Goal: Task Accomplishment & Management: Manage account settings

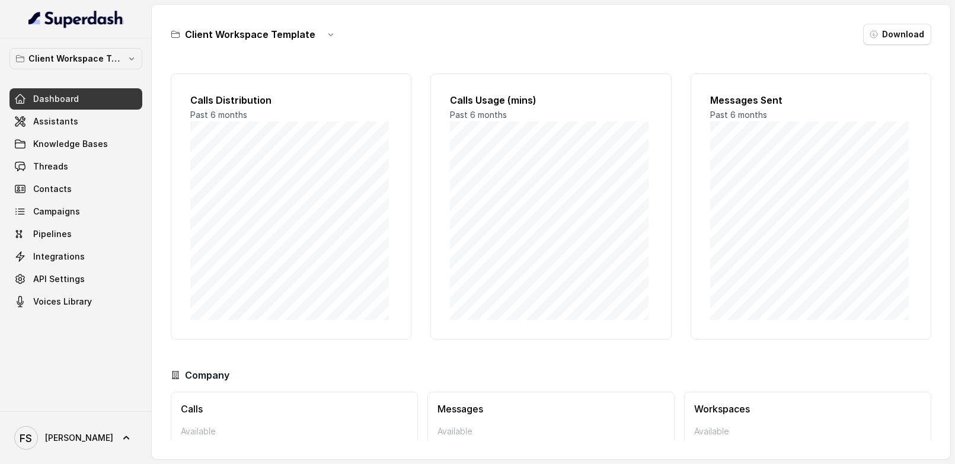
click at [67, 43] on div "Client Workspace Template Dashboard Assistants Knowledge Bases Threads Contacts…" at bounding box center [76, 225] width 152 height 373
click at [70, 66] on button "Client Workspace Template" at bounding box center [75, 58] width 133 height 21
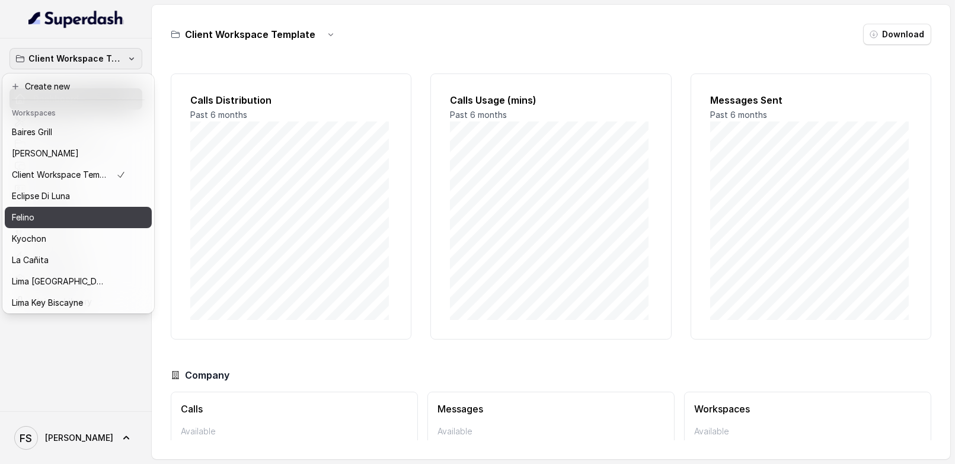
click at [80, 219] on div "Felino" at bounding box center [69, 218] width 114 height 14
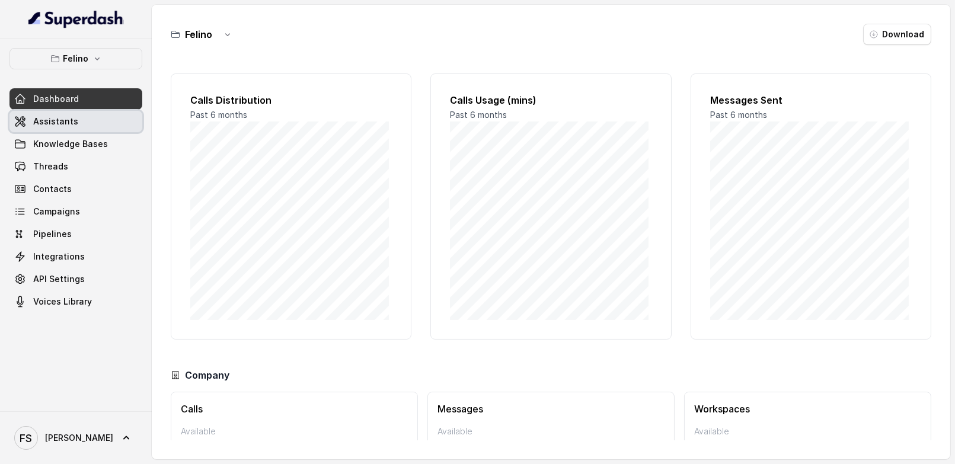
click at [76, 120] on link "Assistants" at bounding box center [75, 121] width 133 height 21
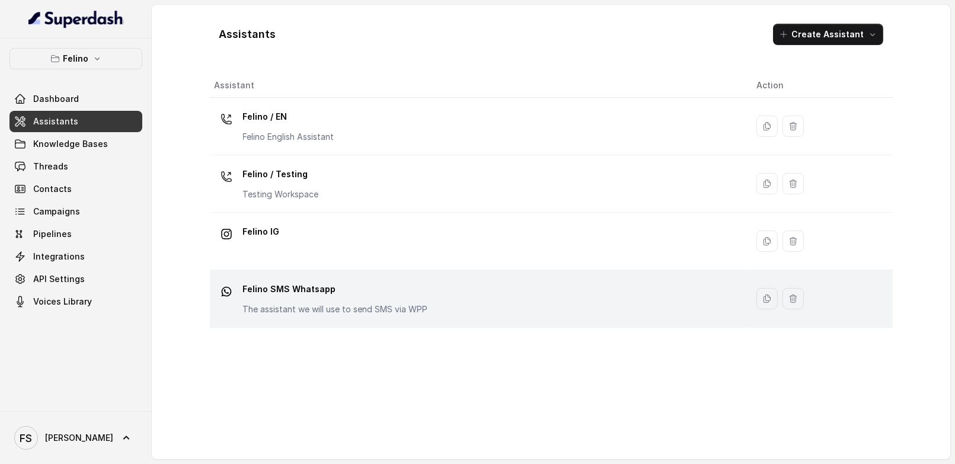
click at [429, 298] on div "Felino SMS Whatsapp The assistant we will use to send SMS via WPP" at bounding box center [476, 299] width 523 height 38
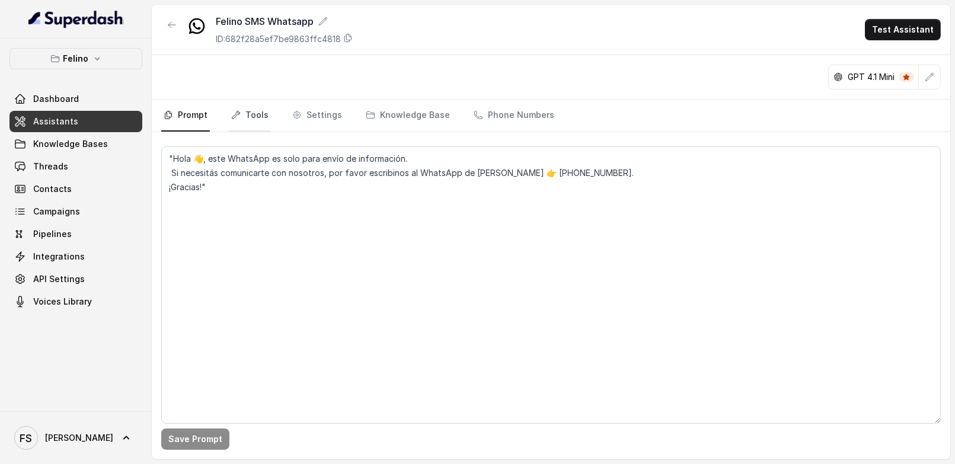
click at [231, 123] on link "Tools" at bounding box center [250, 116] width 42 height 32
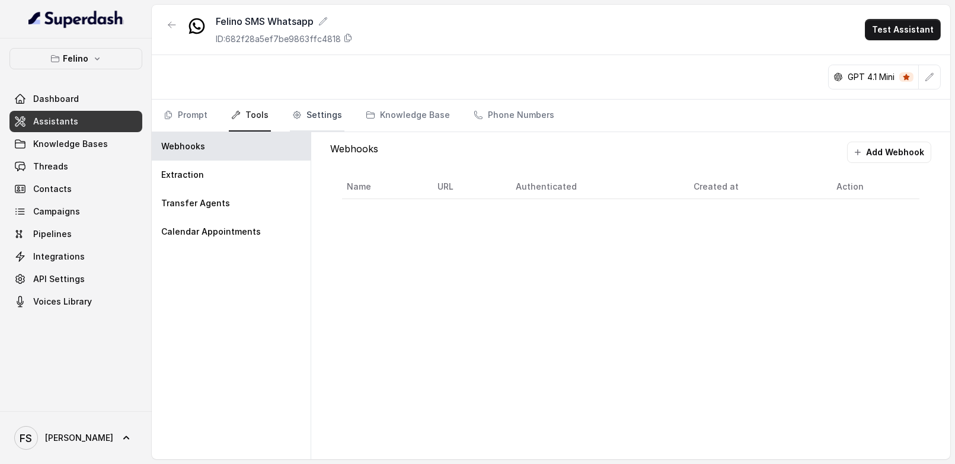
click at [292, 117] on icon "Tabs" at bounding box center [296, 114] width 9 height 9
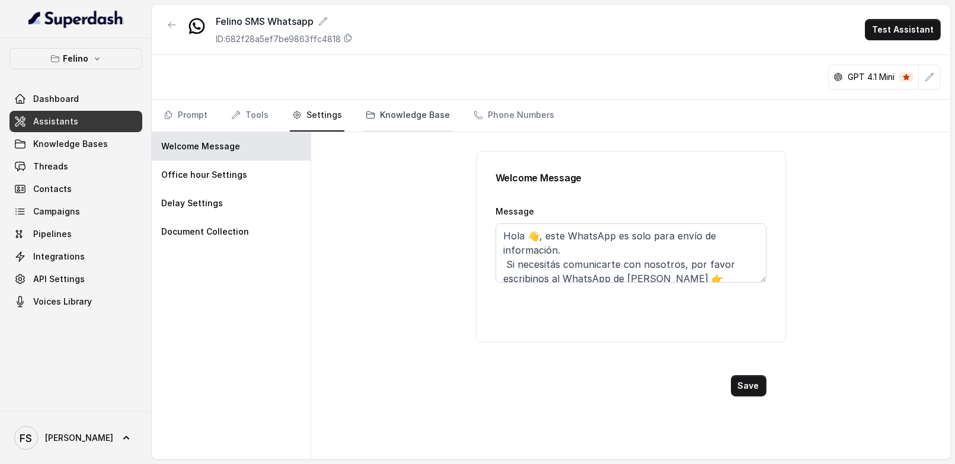
click at [387, 116] on link "Knowledge Base" at bounding box center [408, 116] width 89 height 32
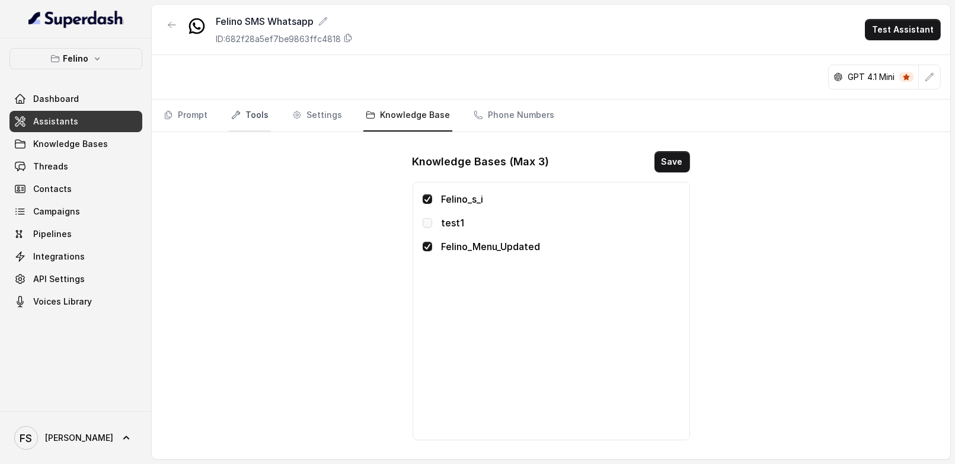
click at [243, 117] on link "Tools" at bounding box center [250, 116] width 42 height 32
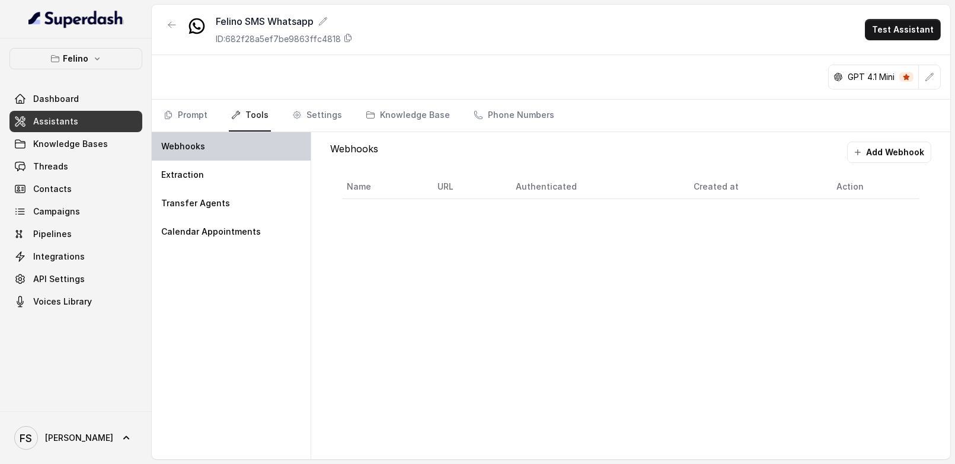
click at [241, 142] on div "Webhooks" at bounding box center [231, 146] width 159 height 28
click at [871, 156] on button "Add Webhook" at bounding box center [889, 152] width 84 height 21
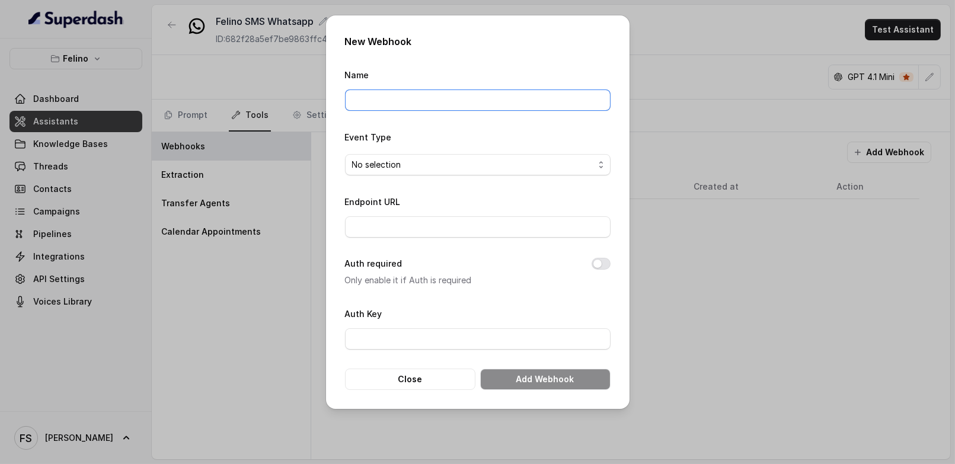
click at [444, 107] on input "Name" at bounding box center [478, 100] width 266 height 21
click at [477, 47] on h2 "New Webhook" at bounding box center [478, 41] width 266 height 14
click at [461, 156] on span "No selection" at bounding box center [478, 164] width 266 height 21
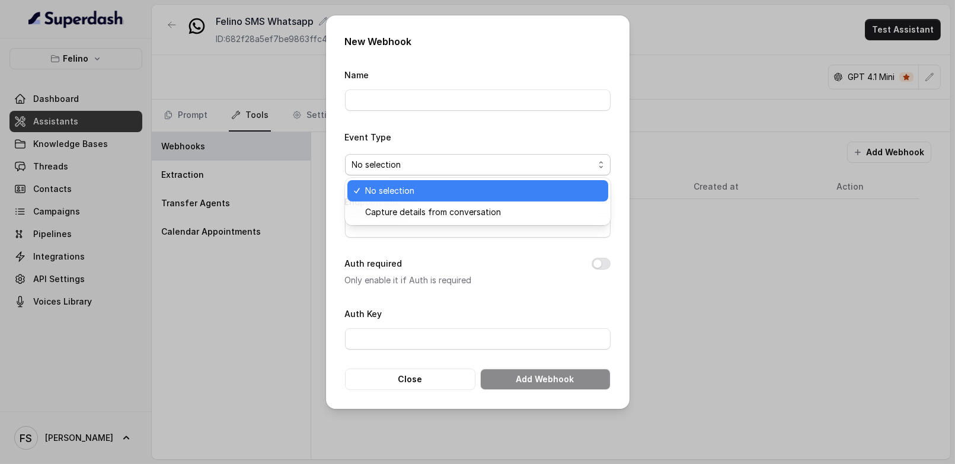
click at [466, 149] on div "Event Type No selection" at bounding box center [478, 153] width 266 height 46
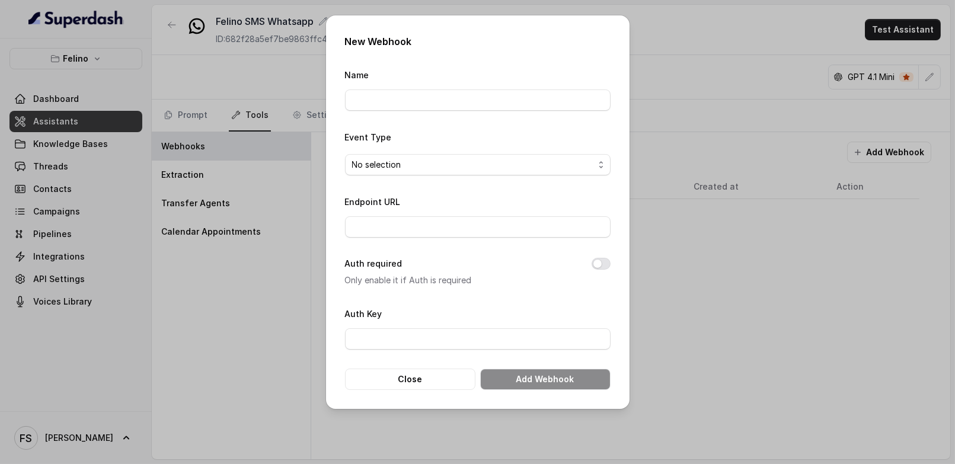
click at [433, 390] on div "New Webhook Name Event Type No selection Endpoint URL Auth required Only enable…" at bounding box center [478, 212] width 304 height 394
click at [432, 377] on button "Close" at bounding box center [410, 379] width 130 height 21
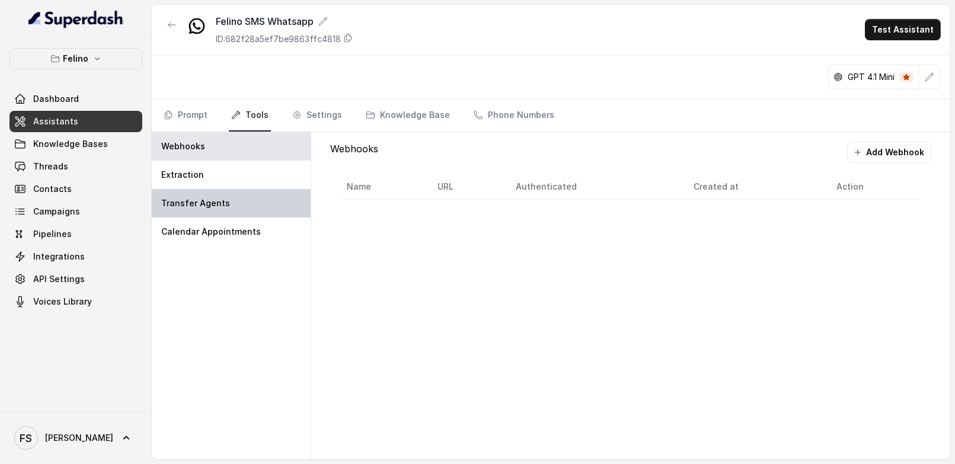
click at [234, 193] on div "Transfer Agents" at bounding box center [231, 203] width 159 height 28
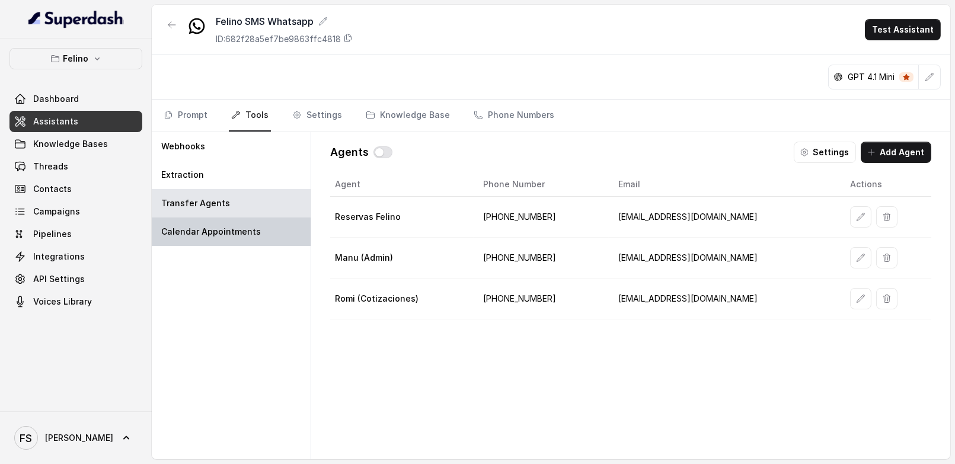
click at [224, 237] on div "Calendar Appointments" at bounding box center [231, 232] width 159 height 28
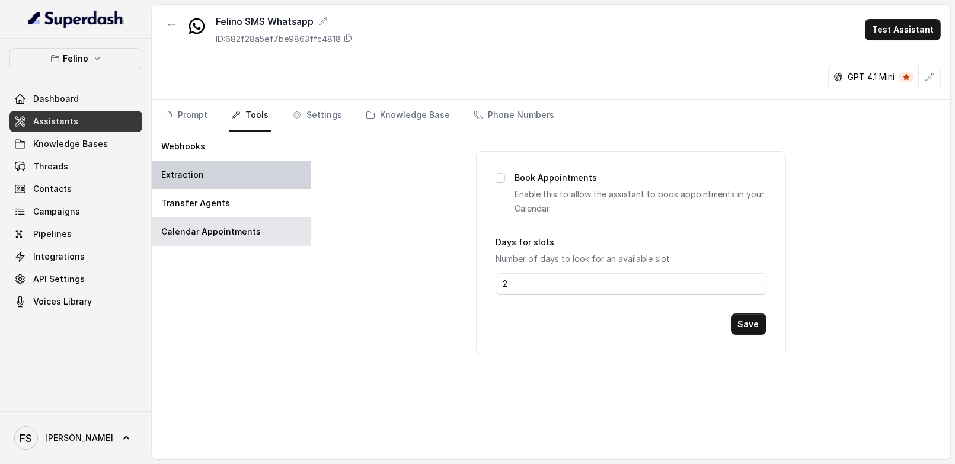
click at [226, 182] on div "Extraction" at bounding box center [231, 175] width 159 height 28
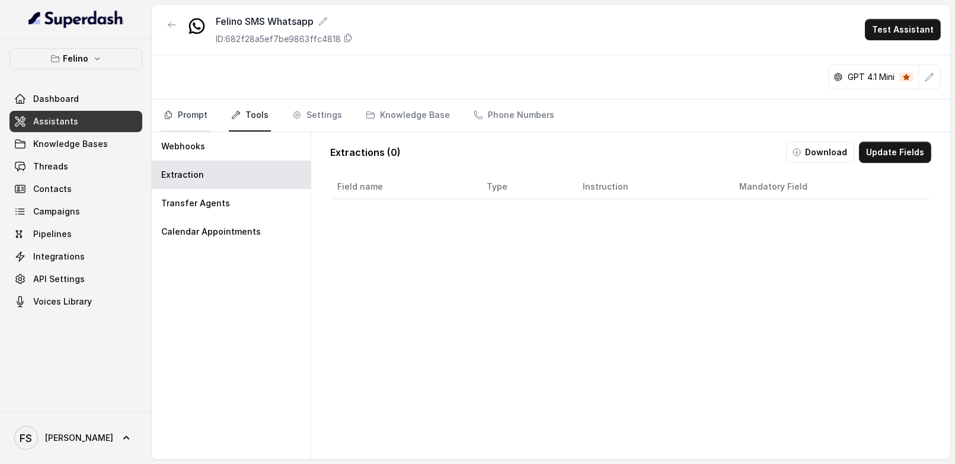
click at [181, 123] on link "Prompt" at bounding box center [185, 116] width 49 height 32
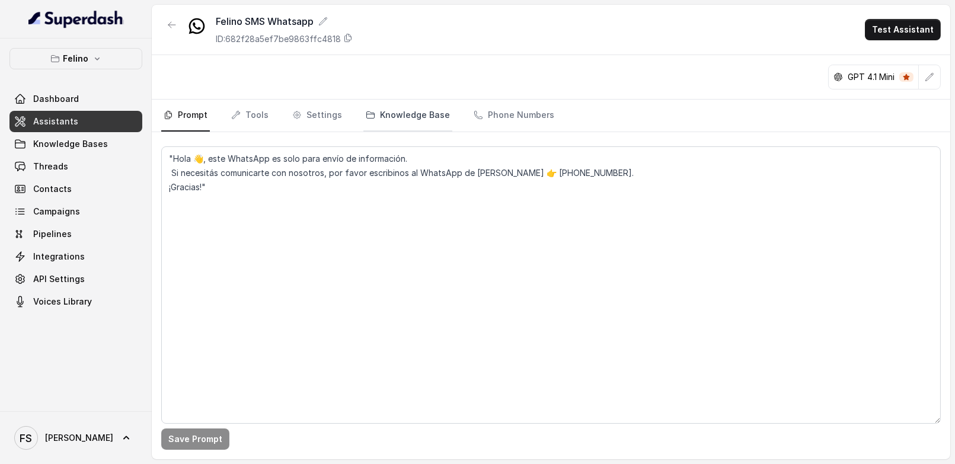
click at [374, 117] on link "Knowledge Base" at bounding box center [408, 116] width 89 height 32
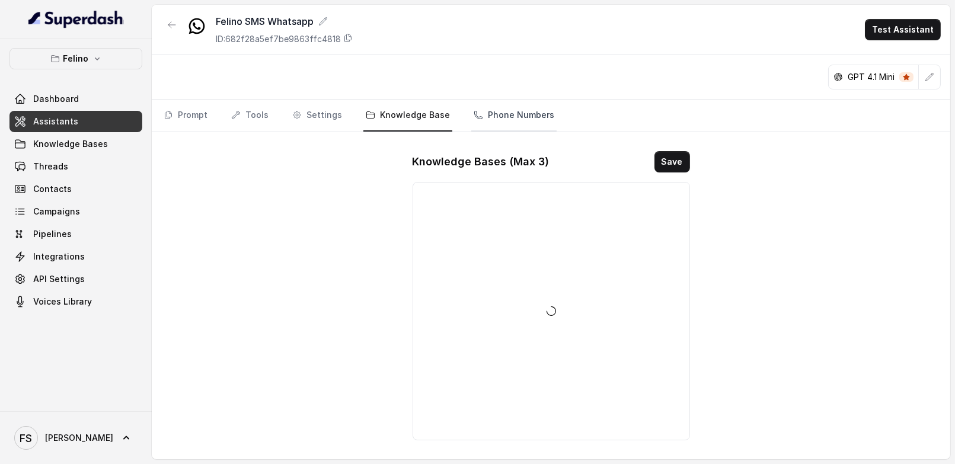
click at [484, 111] on link "Phone Numbers" at bounding box center [513, 116] width 85 height 32
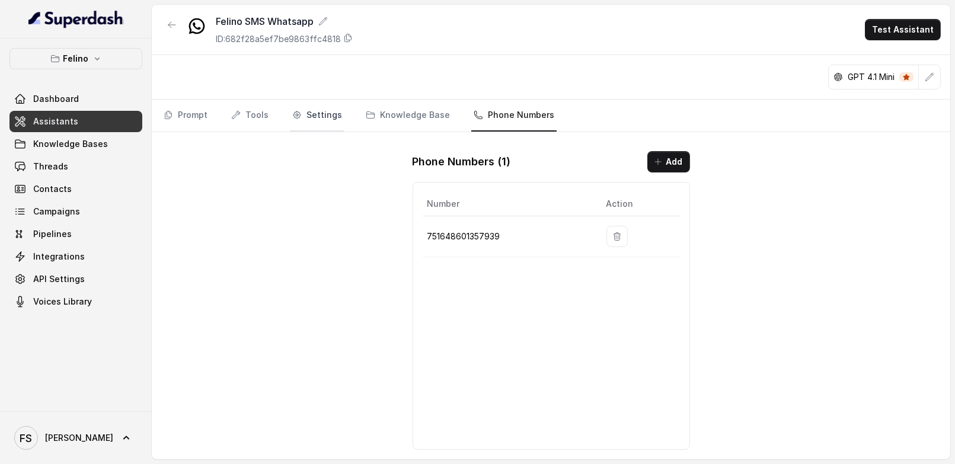
click at [308, 120] on link "Settings" at bounding box center [317, 116] width 55 height 32
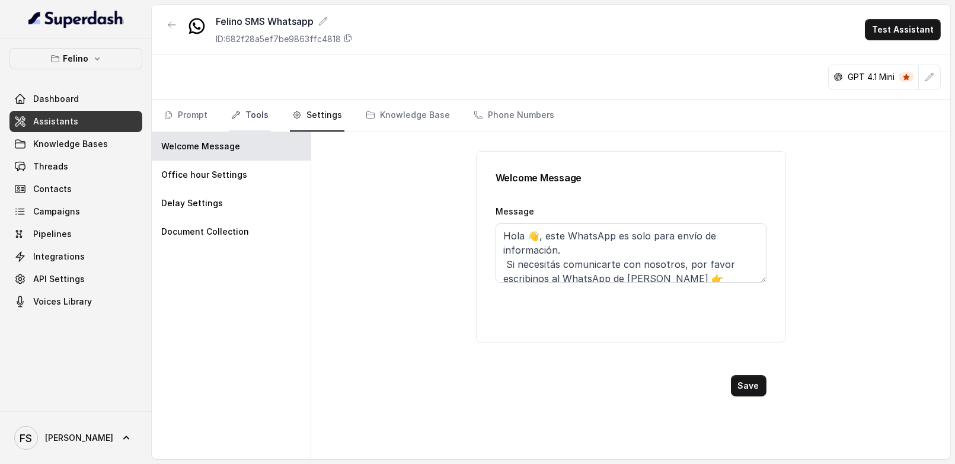
click at [260, 123] on link "Tools" at bounding box center [250, 116] width 42 height 32
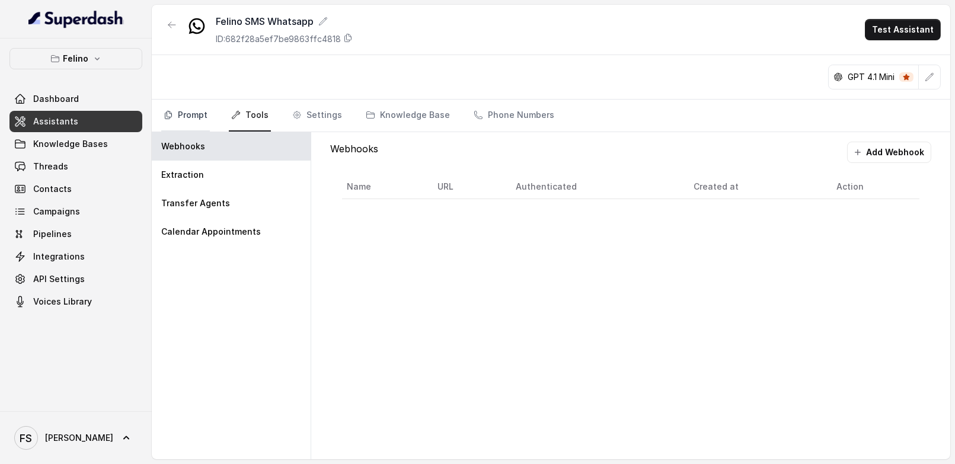
click at [174, 119] on link "Prompt" at bounding box center [185, 116] width 49 height 32
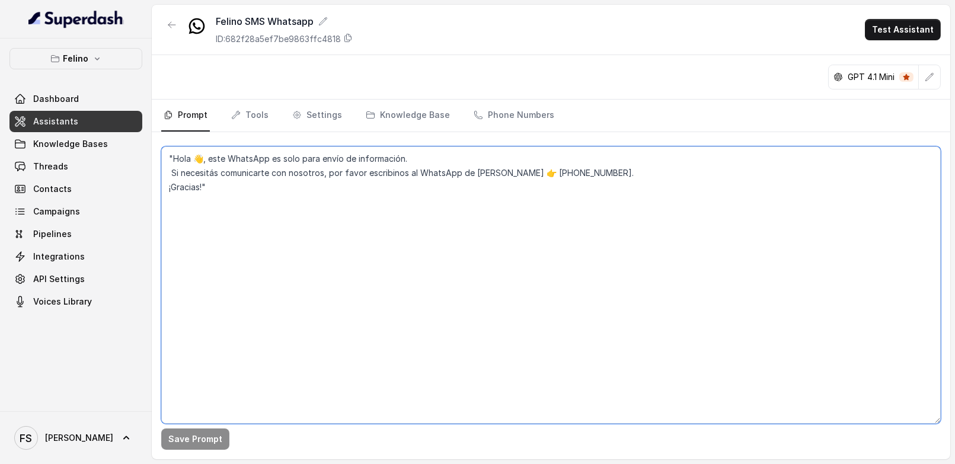
click at [259, 257] on textarea ""Hola 👋, este WhatsApp es solo para envío de información. Si necesitás comunica…" at bounding box center [551, 285] width 780 height 278
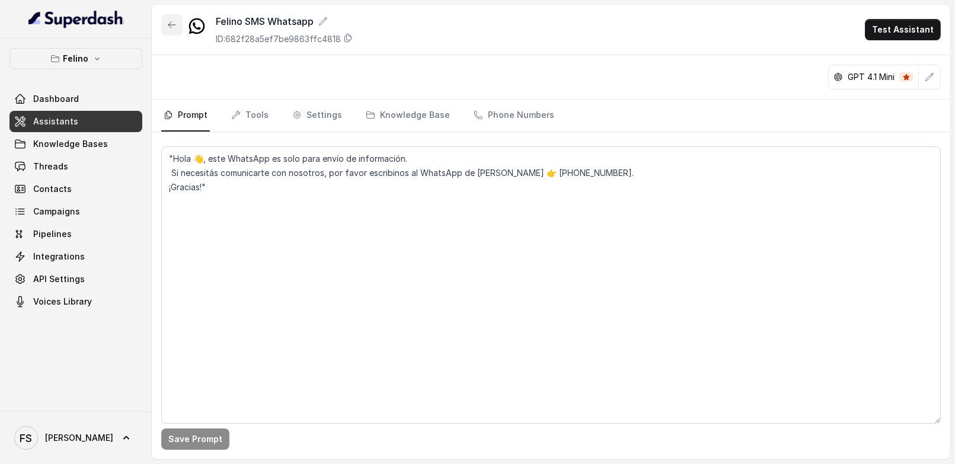
click at [177, 28] on button "button" at bounding box center [171, 24] width 21 height 21
